Goal: Navigation & Orientation: Find specific page/section

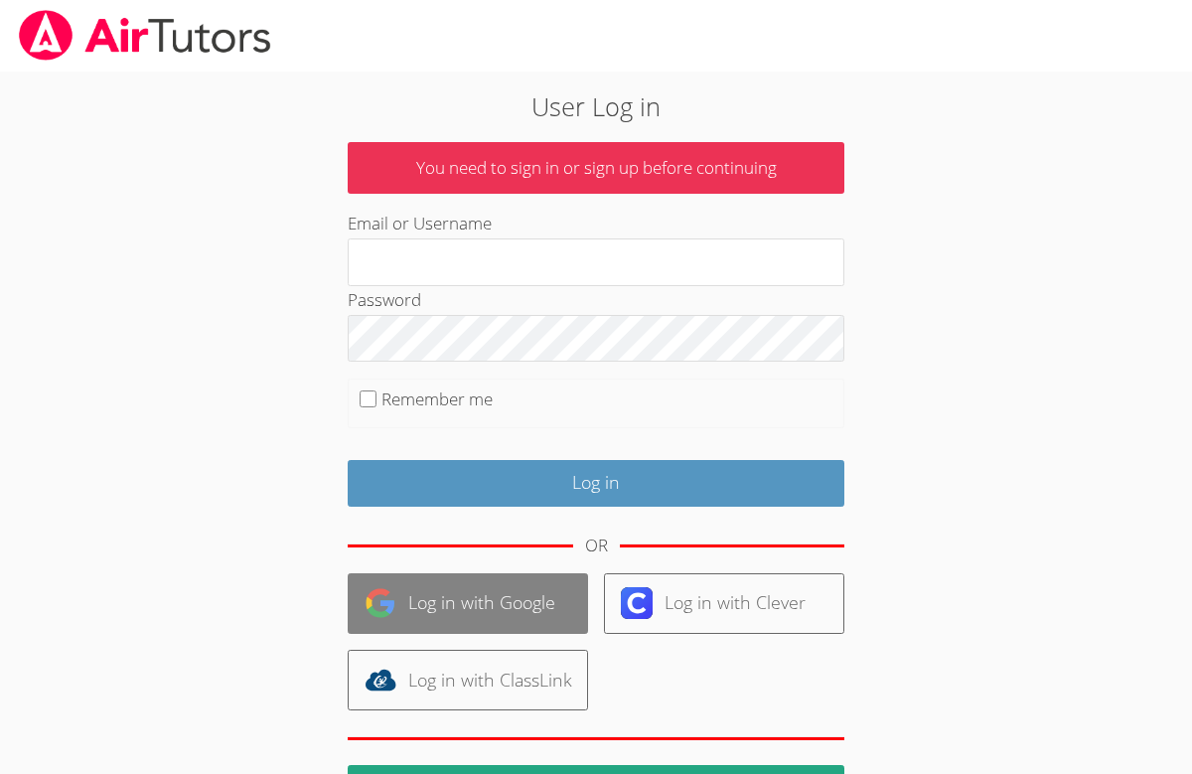
click at [511, 585] on link "Log in with Google" at bounding box center [468, 603] width 240 height 61
